Goal: Task Accomplishment & Management: Complete application form

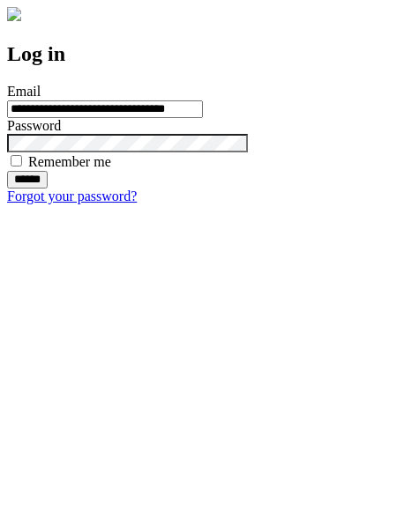
type input "**********"
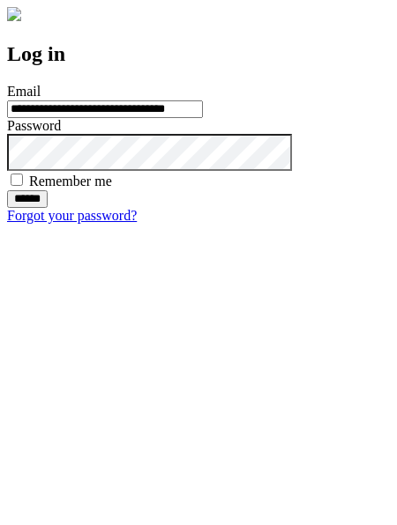
click at [48, 208] on input "******" at bounding box center [27, 199] width 41 height 18
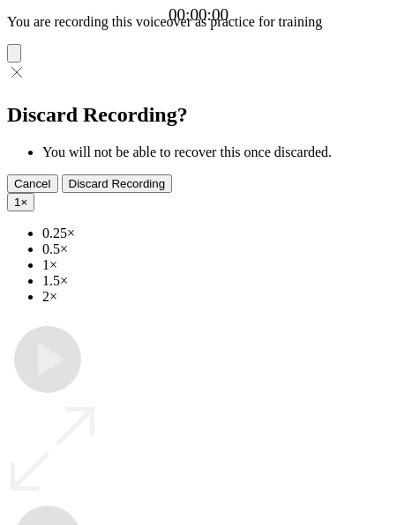
type input "**********"
